Goal: Book appointment/travel/reservation

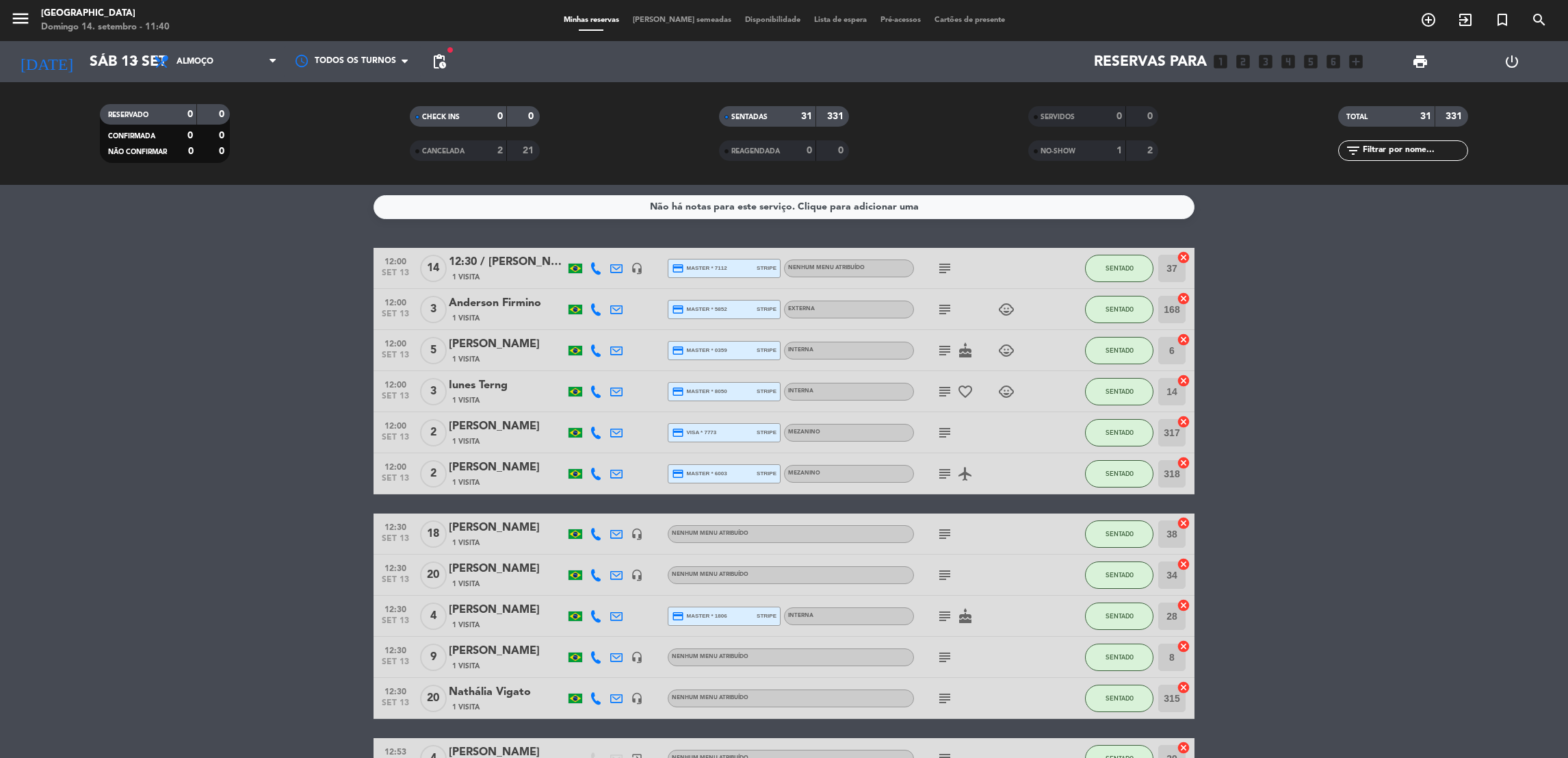
click at [966, 472] on icon "airplanemode_active" at bounding box center [965, 474] width 16 height 16
click at [966, 471] on icon "airplanemode_active" at bounding box center [965, 474] width 16 height 16
click at [938, 469] on icon "subject" at bounding box center [945, 474] width 16 height 16
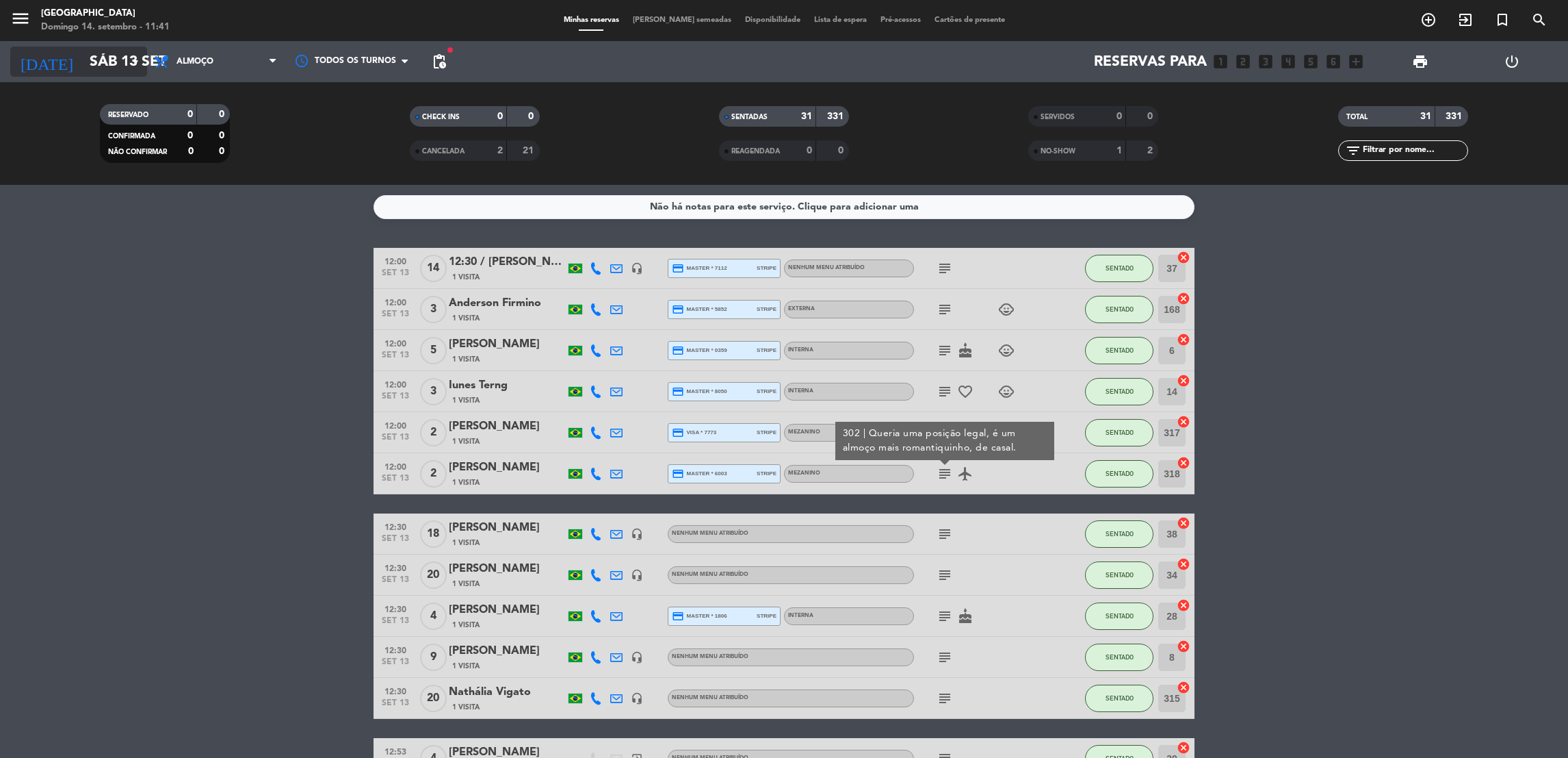
click at [118, 63] on input "Sáb 13 set" at bounding box center [177, 62] width 188 height 31
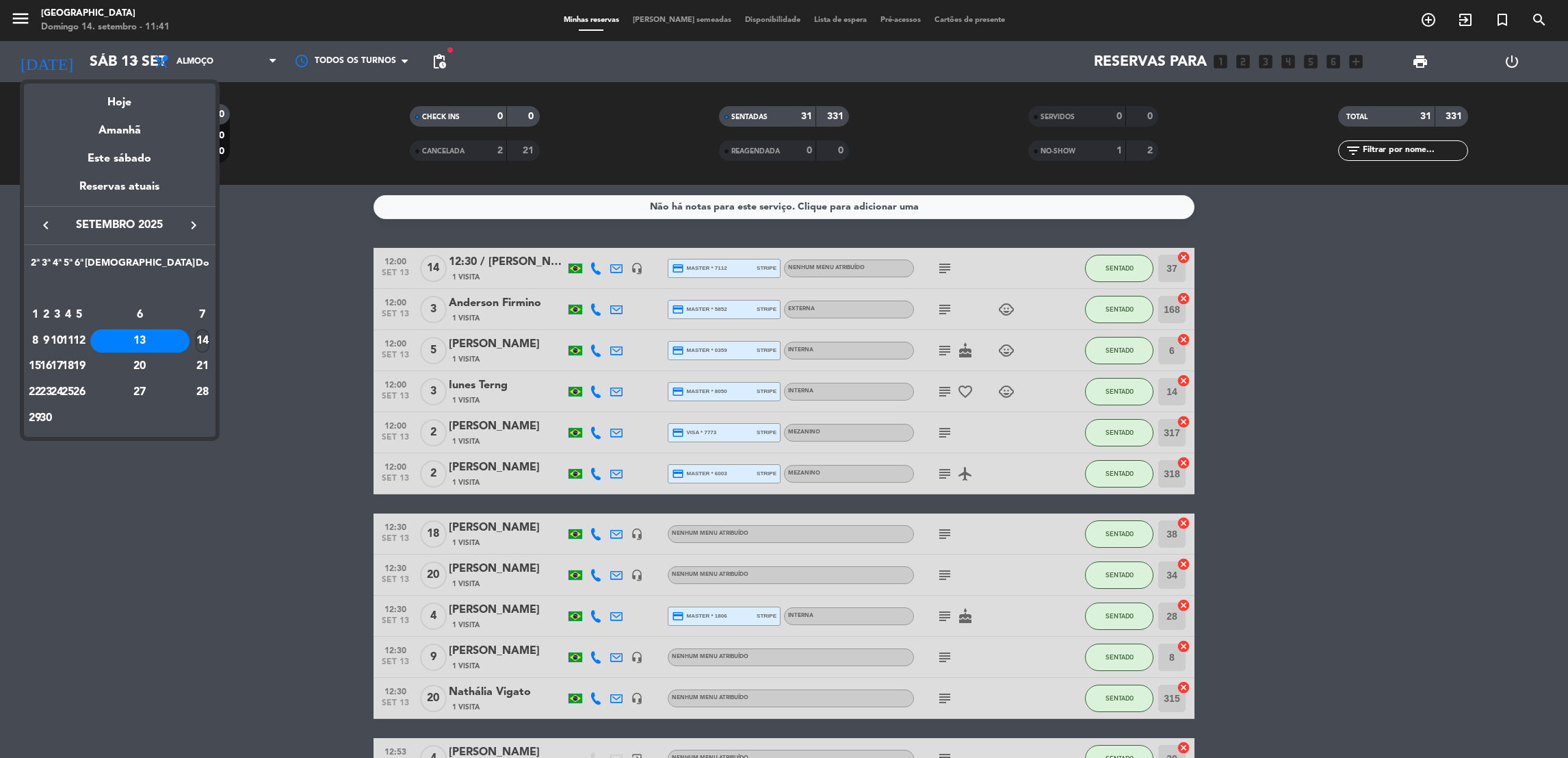
click at [195, 341] on div "14" at bounding box center [202, 341] width 14 height 24
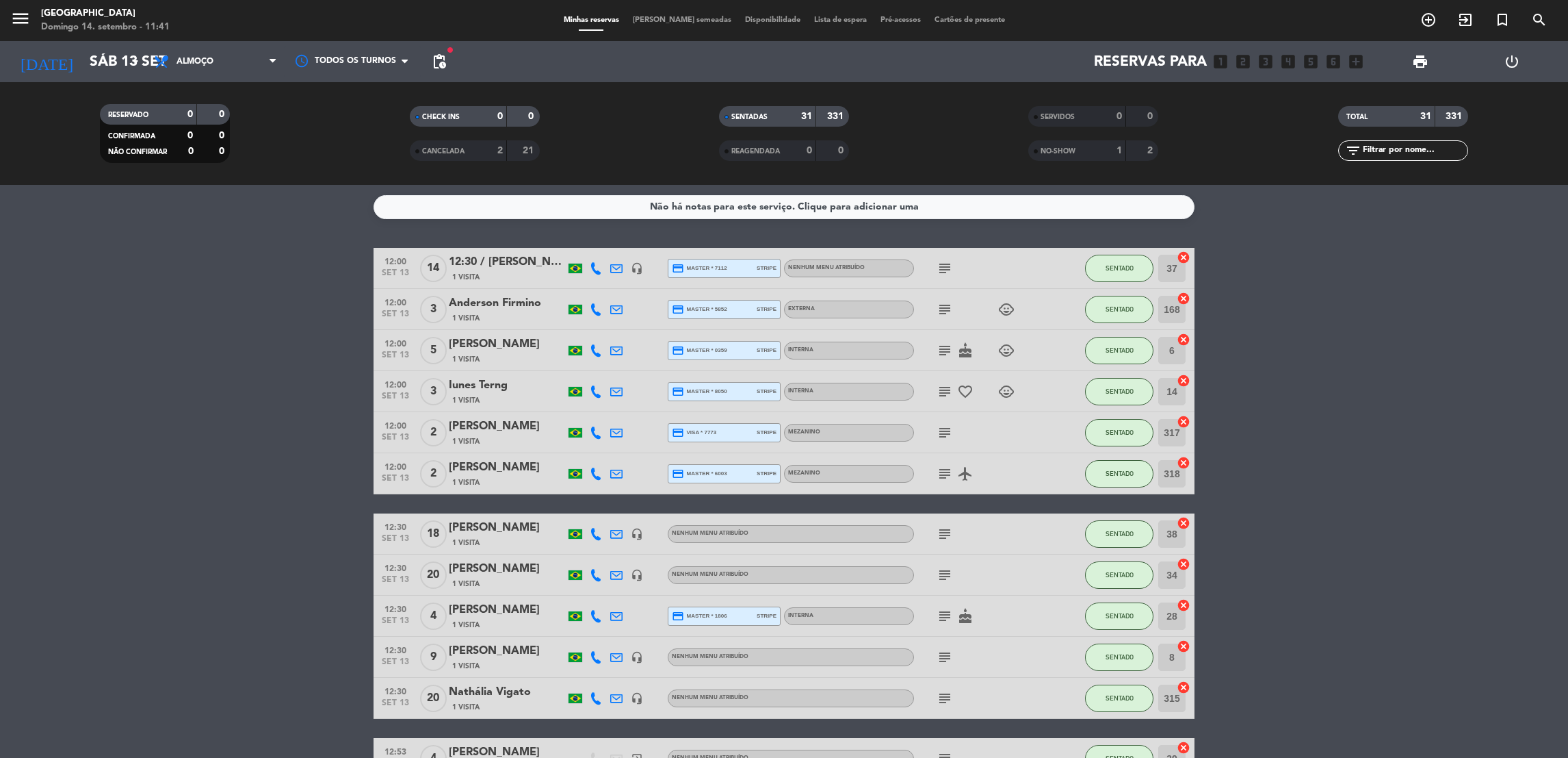
type input "Dom 14 set"
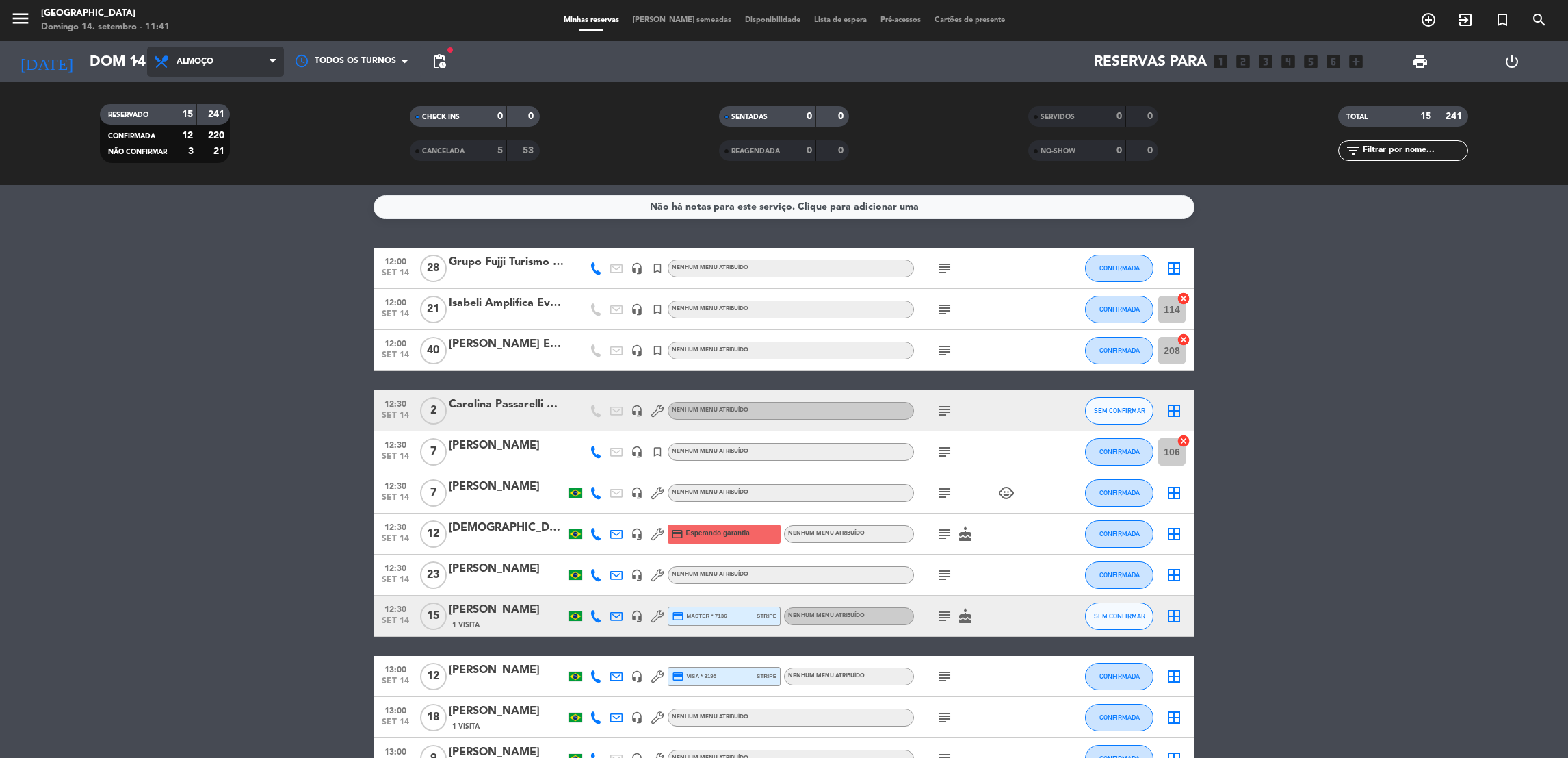
click at [258, 62] on span "Almoço" at bounding box center [216, 61] width 137 height 30
click at [253, 132] on div "menu [GEOGRAPHIC_DATA] Domingo 14. setembro - 11:41 Minhas reservas Mesas semea…" at bounding box center [784, 92] width 1568 height 185
